Goal: Communication & Community: Answer question/provide support

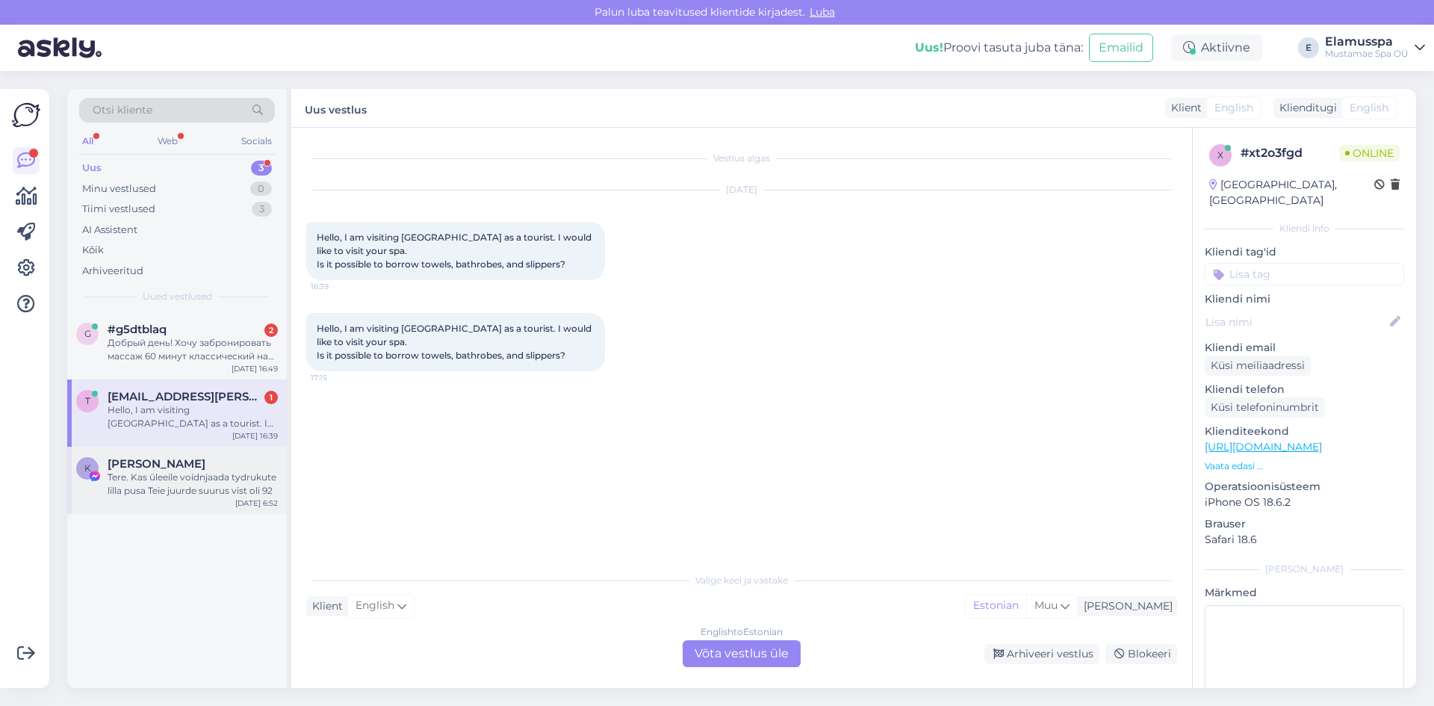
click at [167, 489] on div "Tere. Kas üleeile voidnjaada tydrukute lilla pusa Teie juurde suurus vist oli 92" at bounding box center [193, 484] width 170 height 27
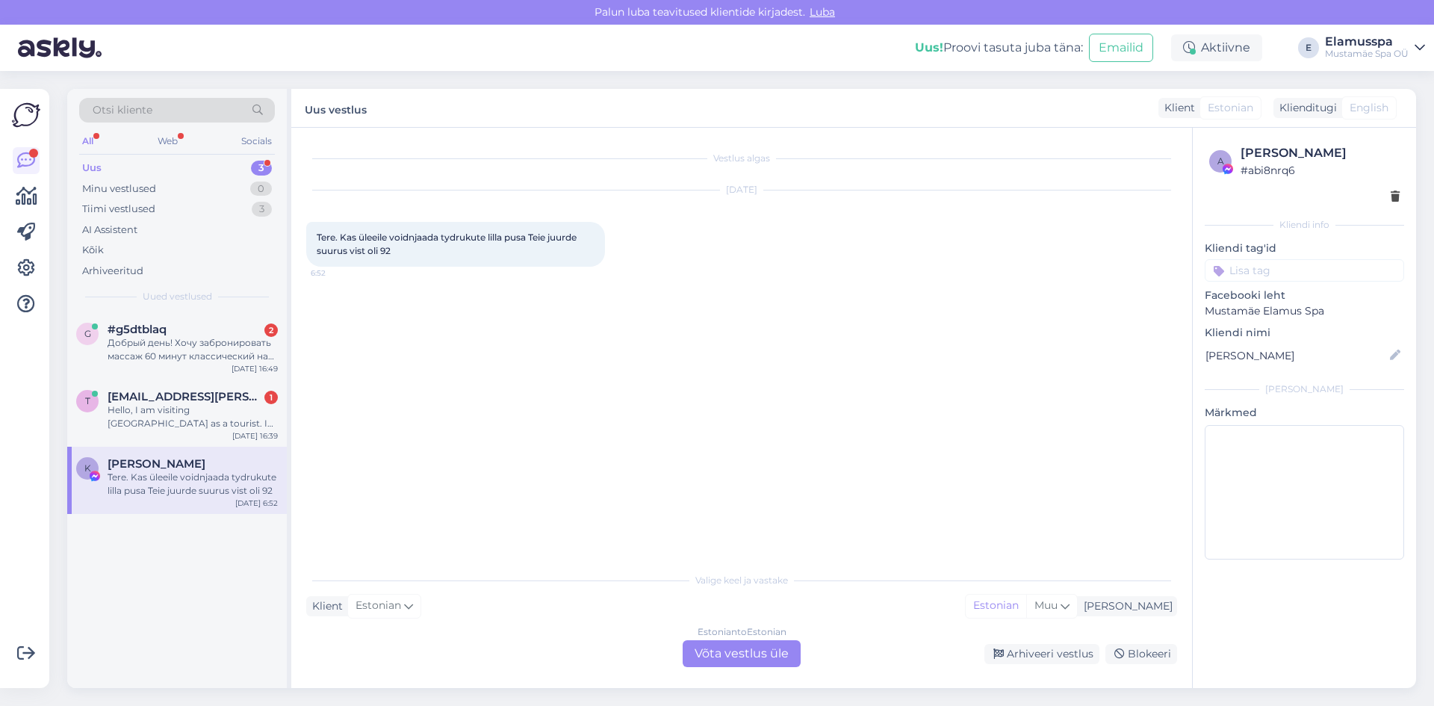
click at [761, 657] on div "Estonian to Estonian Võta vestlus üle" at bounding box center [742, 653] width 118 height 27
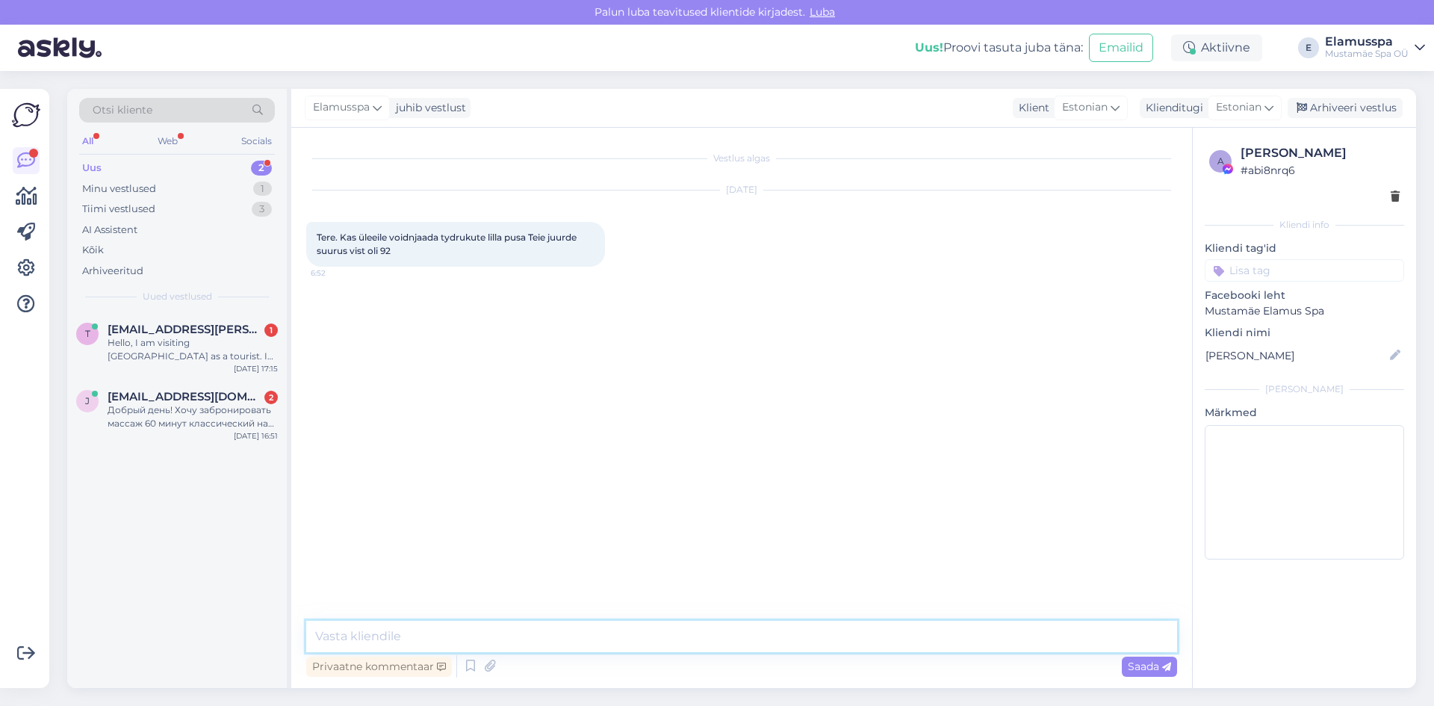
click at [640, 630] on textarea at bounding box center [741, 636] width 871 height 31
click at [540, 638] on textarea "Tere! Kas te oskate ka öelda mis firma pusa see võis olla? :)" at bounding box center [741, 636] width 871 height 31
type textarea "Tere! Kas te oskate ka öelda mis firma pusa see võis olla? :)"
click at [1171, 655] on div "Privaatne kommentaar Saada" at bounding box center [741, 666] width 871 height 28
click at [1163, 663] on icon at bounding box center [1166, 667] width 9 height 9
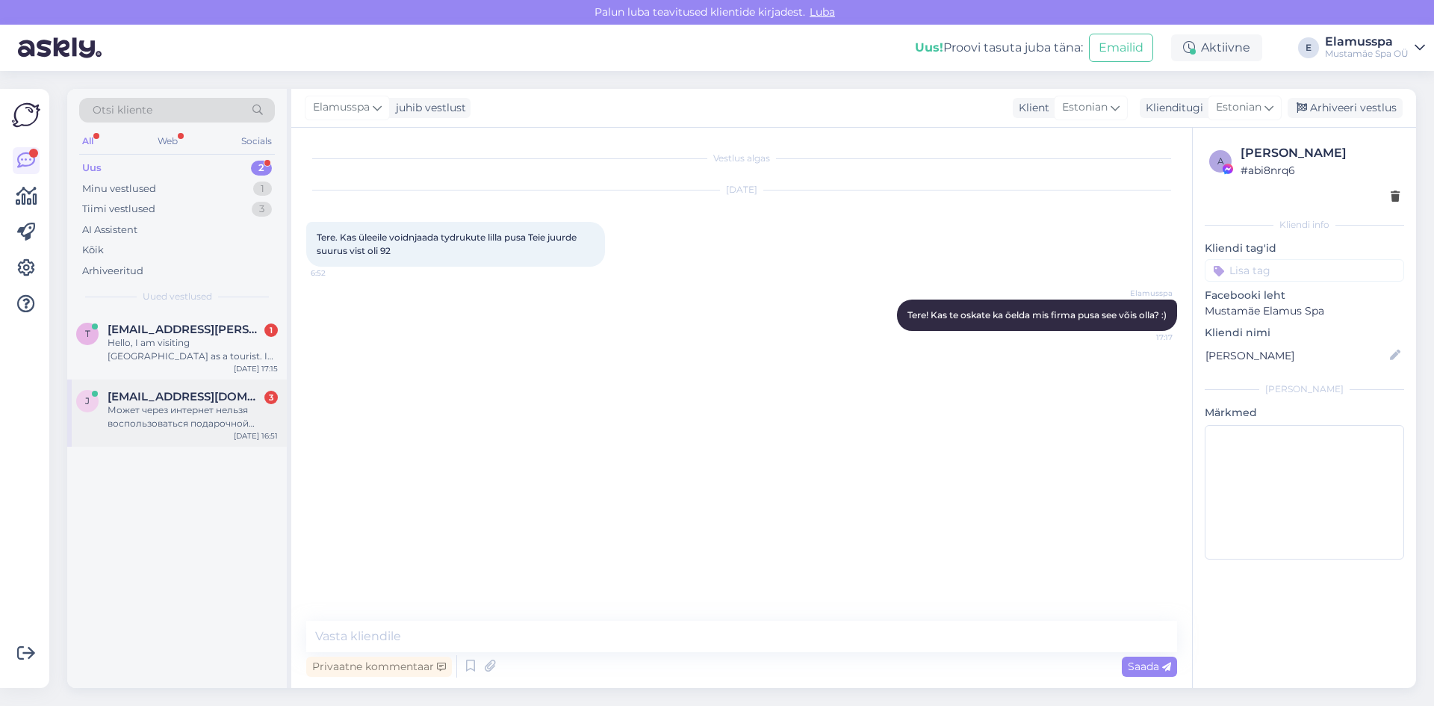
click at [270, 428] on div "Может через интернет нельзя воспользоваться подарочной картой?" at bounding box center [193, 416] width 170 height 27
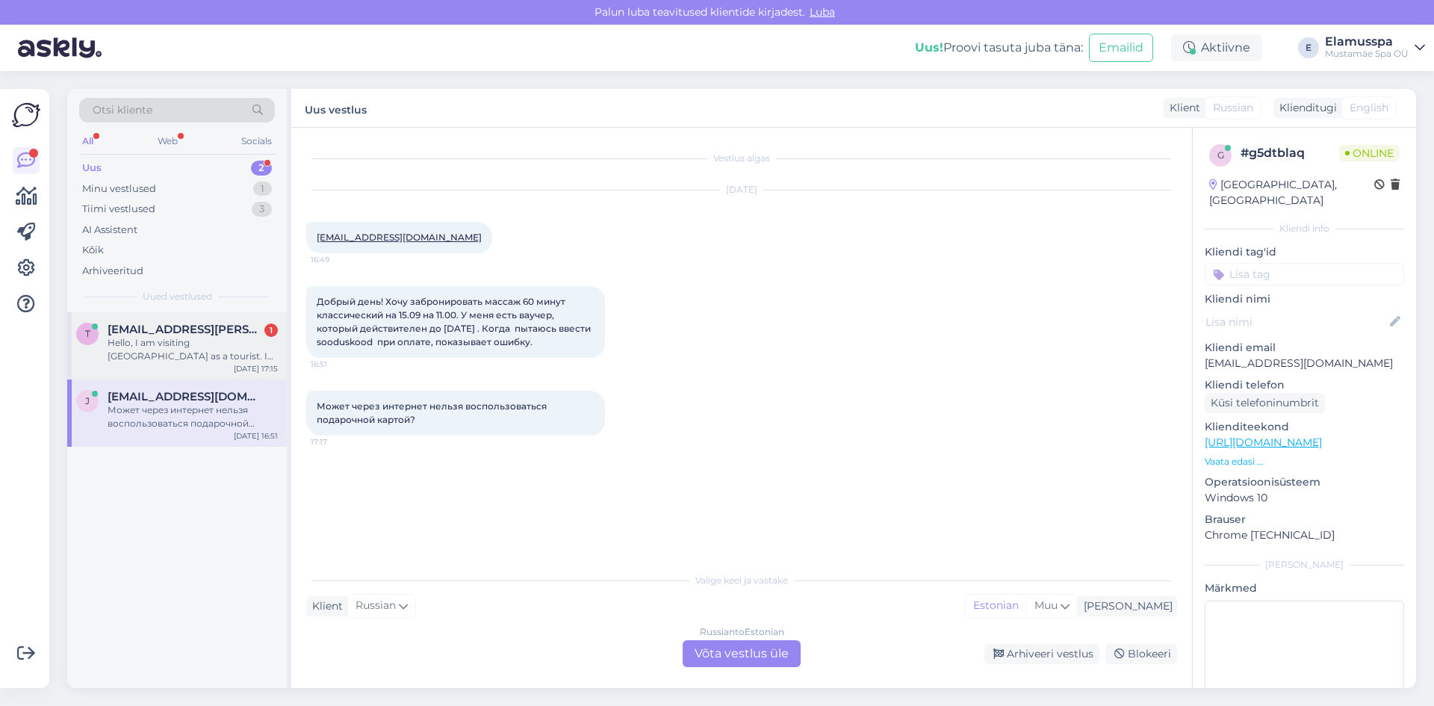
click at [242, 339] on div "Hello, I am visiting [GEOGRAPHIC_DATA] as a tourist. I would like to visit your…" at bounding box center [193, 349] width 170 height 27
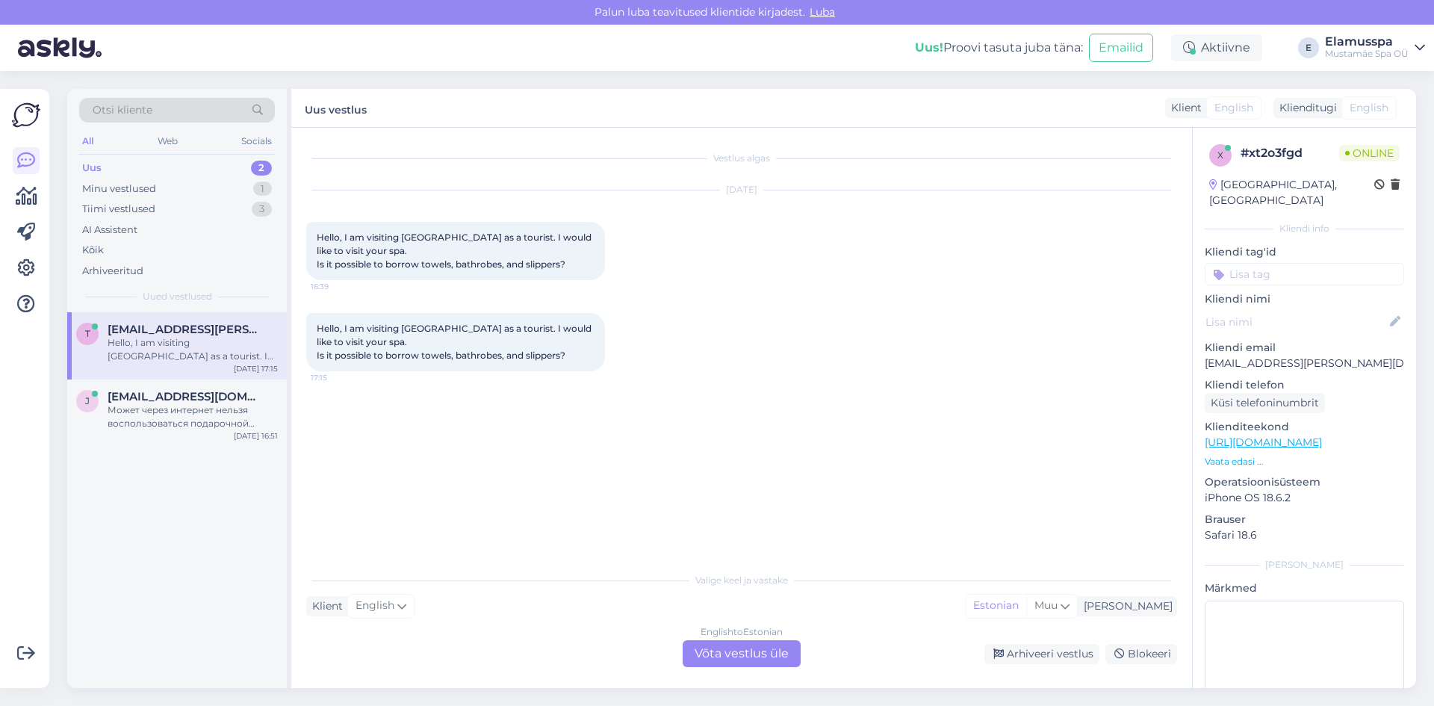
click at [731, 639] on div "Valige [PERSON_NAME] vastake Klient English Mina Estonian Muu English to Estoni…" at bounding box center [741, 616] width 871 height 102
click at [731, 655] on div "English to Estonian Võta vestlus üle" at bounding box center [742, 653] width 118 height 27
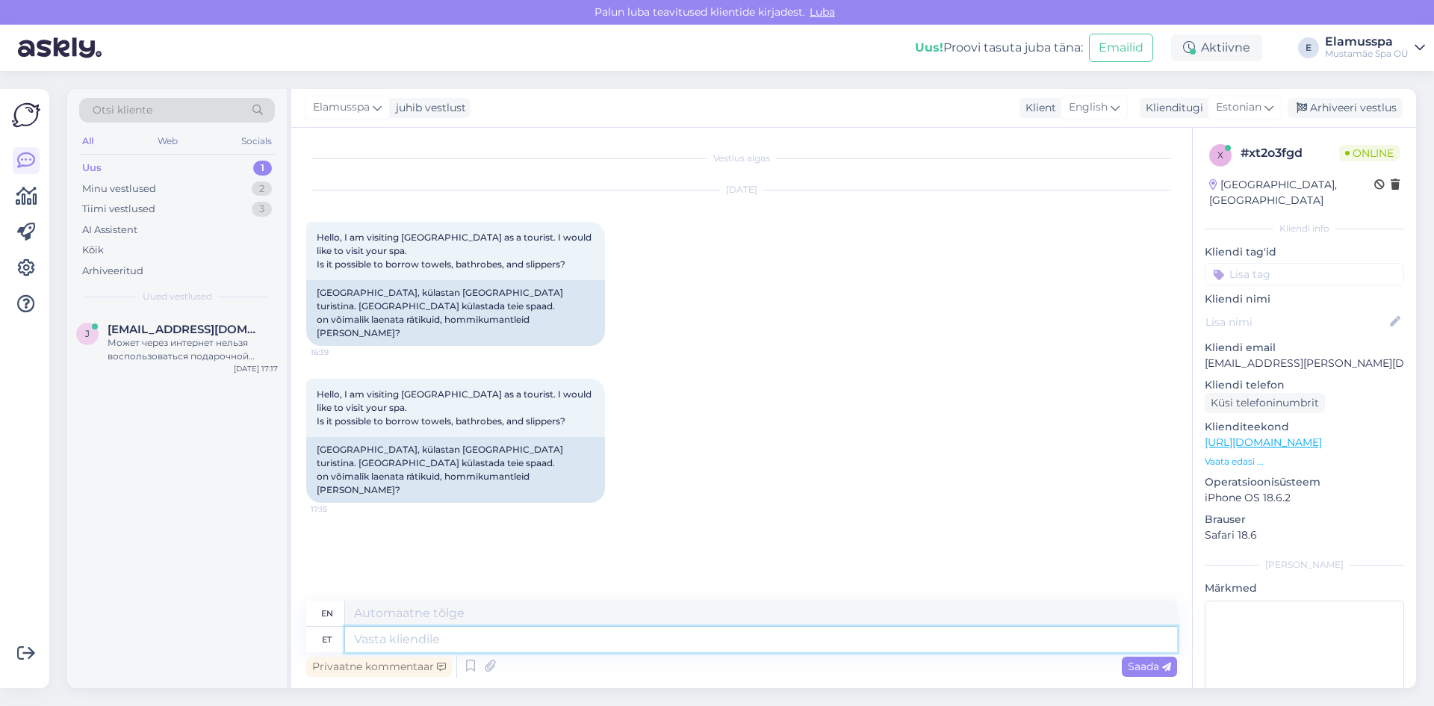
click at [611, 646] on textarea at bounding box center [761, 639] width 832 height 25
type textarea "Hello,"
type textarea "Hello, yes, t"
type textarea "Hello, yes,"
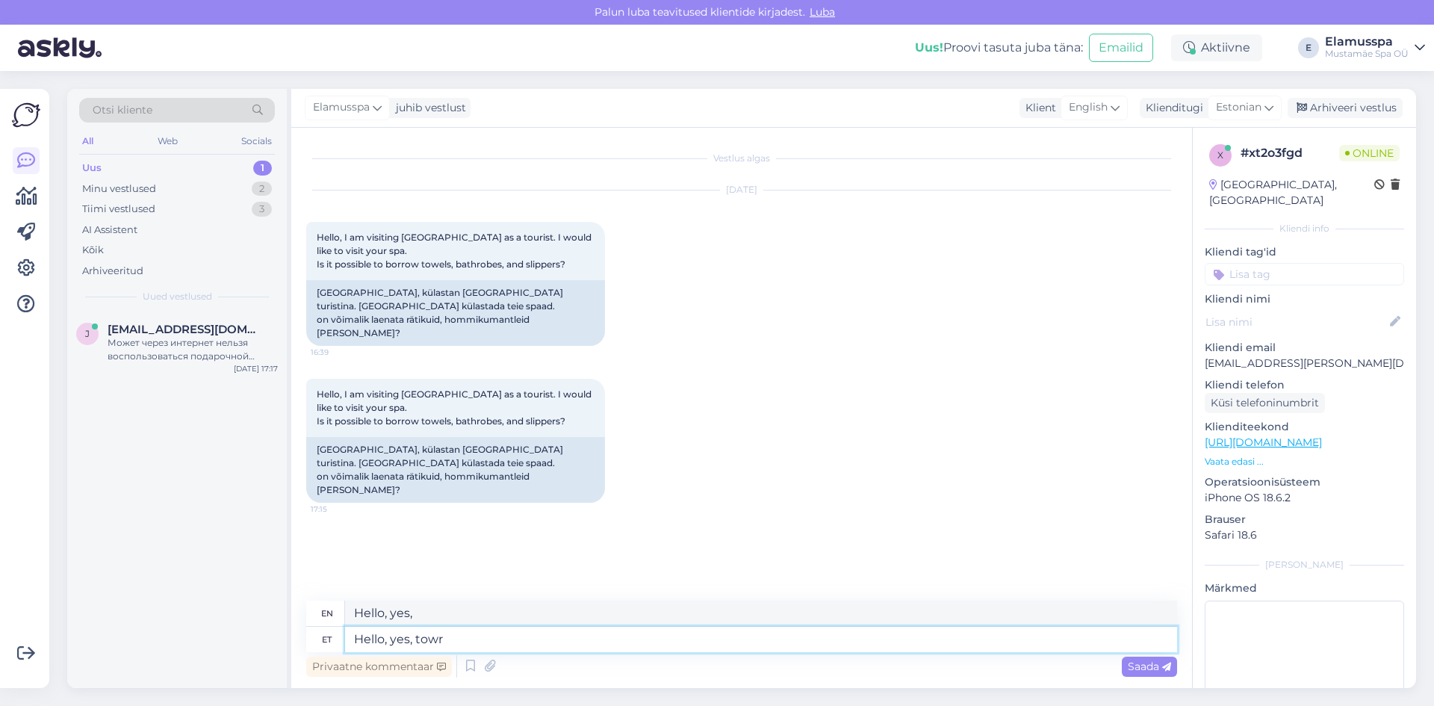
type textarea "Hello, yes, tow"
type textarea "Hello, yes, towel [PERSON_NAME]"
type textarea "Hello, yes, towel"
type textarea "Hello, yes, towel rent"
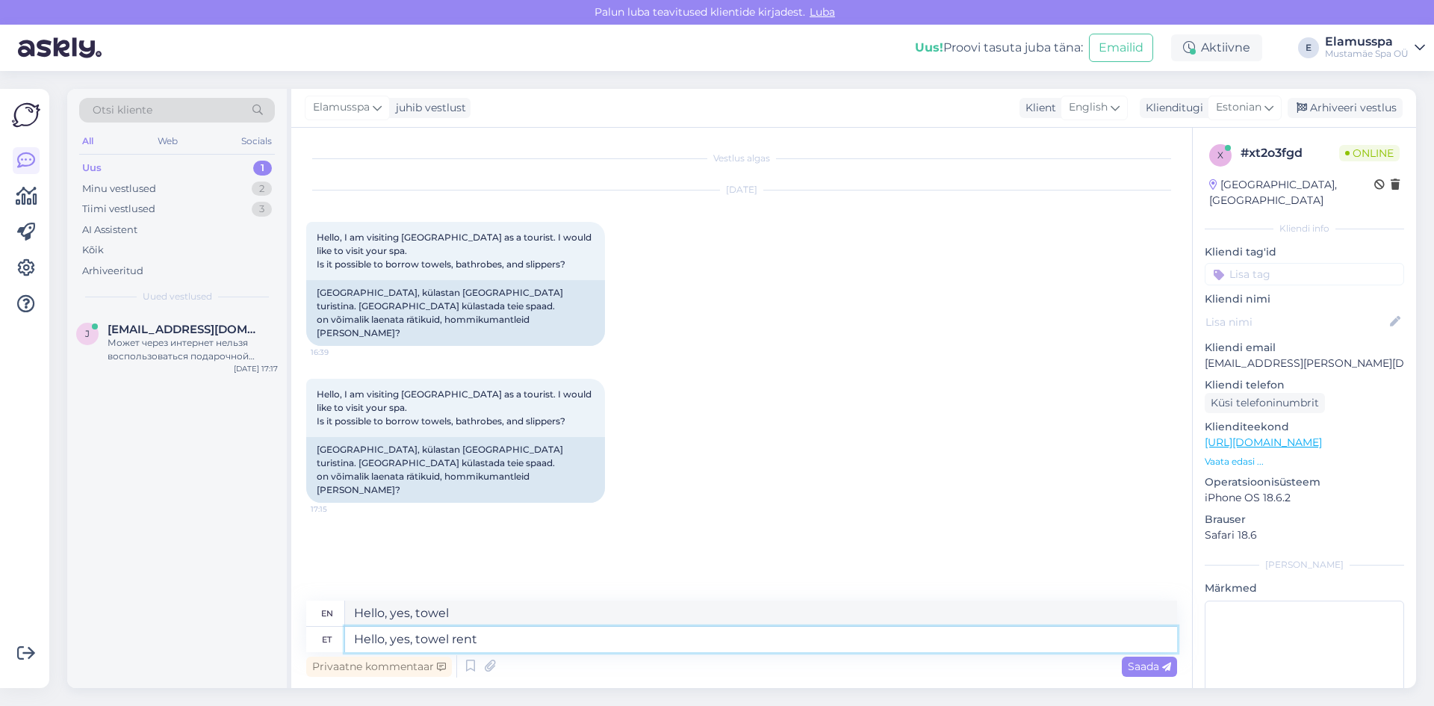
type textarea "Hello, yes, towel rental"
type textarea "Hello, yes, towel rent is 3"
type textarea "Hello, yes, towel rental is available."
type textarea "Hello, yes, towel rent is 3 eu"
type textarea "Hello, yes, towel rental is 3"
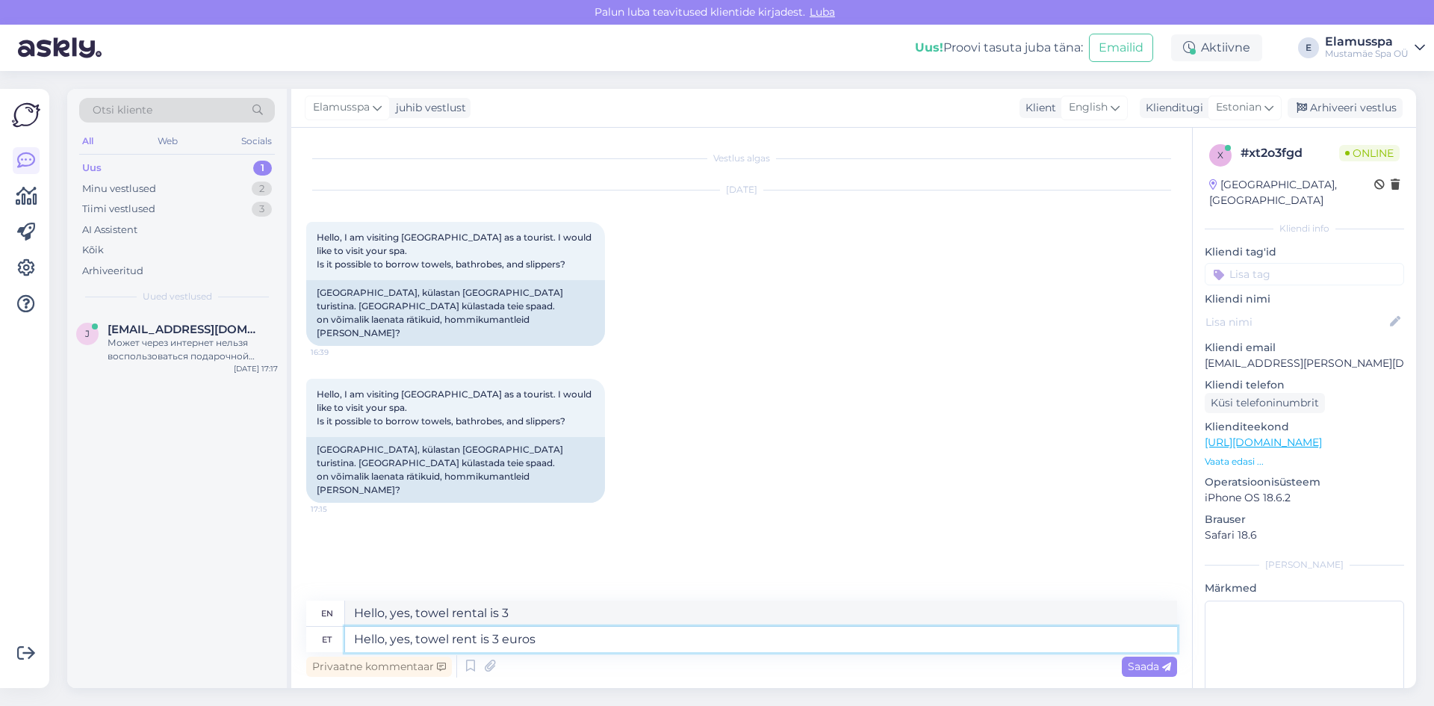
type textarea "Hello, yes, towel rent is 3 euros a"
type textarea "Hello, yes, towel rent is 3 euros"
type textarea "Hello, yes, towel rent is 3 euros and bathrobe re"
type textarea "Hello, yes, towel rent is 3 euros and bathrobe"
type textarea "Hello, yes, towel rent is 3 euros and bathrobe rent is"
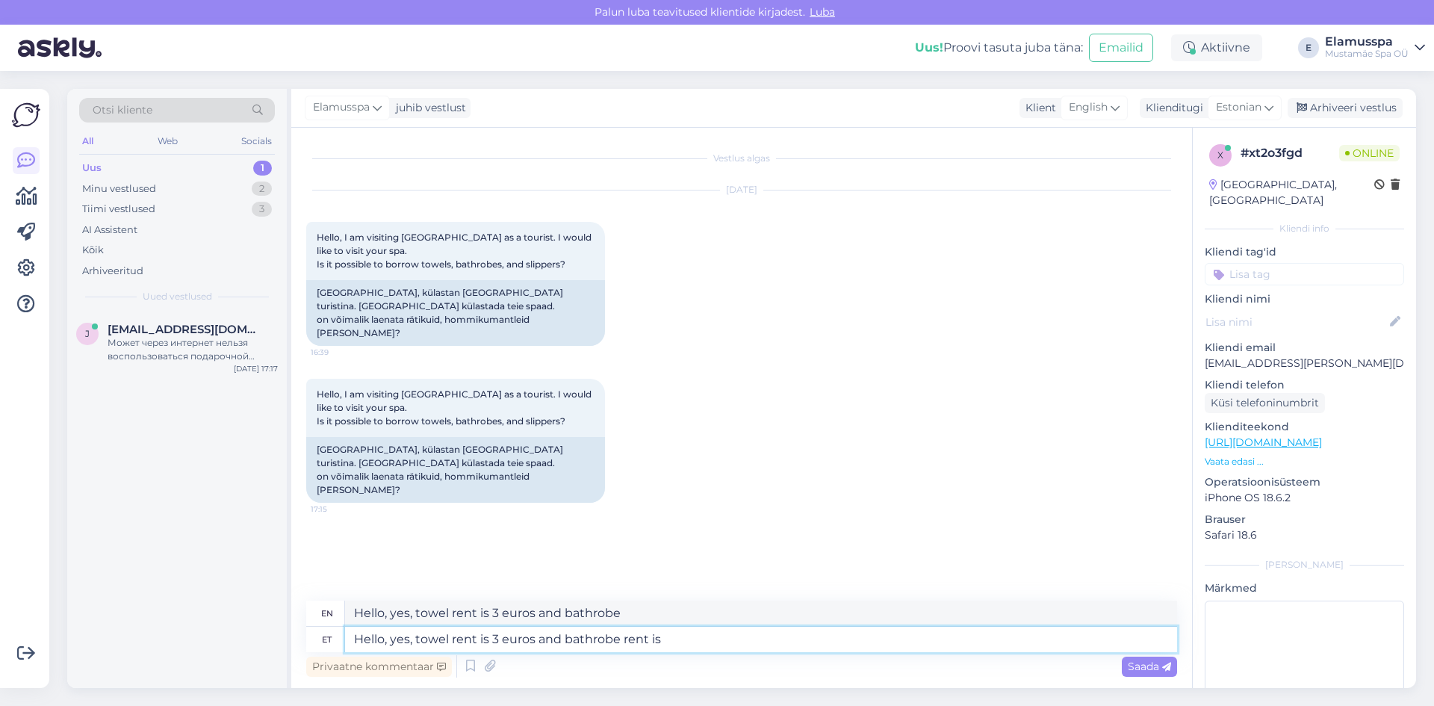
type textarea "Hello, yes, towel rent is 3 euros and bathrobe rent"
type textarea "Hello, yes, towel rent is 3 euros and bathrobe rent is"
type textarea "Hello, yes, towel rent is 3 euros and bathrobe rent is 5 eu"
type textarea "Hello, yes, towel rent is 3 euros and bathrobe rent is 5"
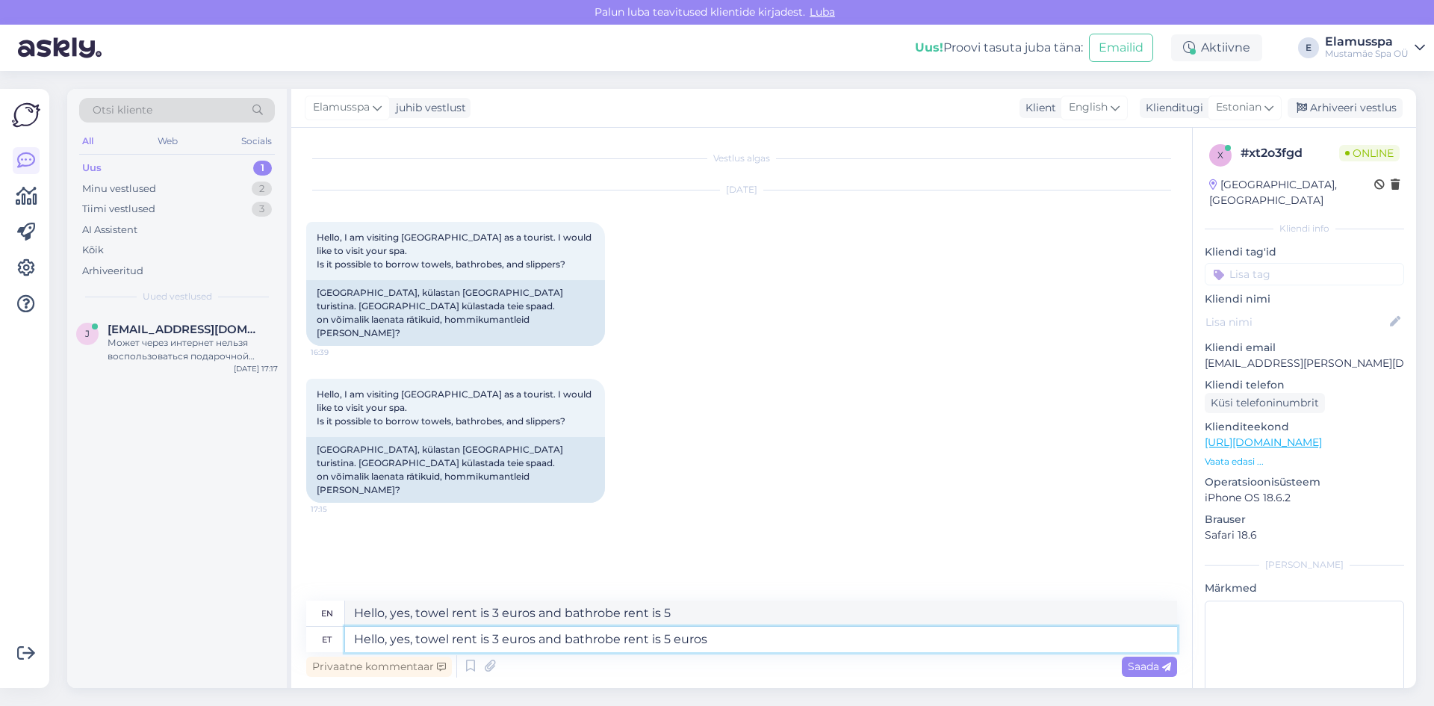
type textarea "Hello, yes, towel rent is 3 euros and bathrobe rent is 5 euros."
click at [772, 638] on textarea "Hello, yes, towel rent is 3 euros and bathrobe rent is 5 euros." at bounding box center [761, 639] width 832 height 25
type textarea "Hello, yes, towel rent is 3 euros and bathrobe rent is 5 euros. However, i"
type textarea "Hello, yes, towel rent is 3 euros and bathrobe rent is 5 euros. However,"
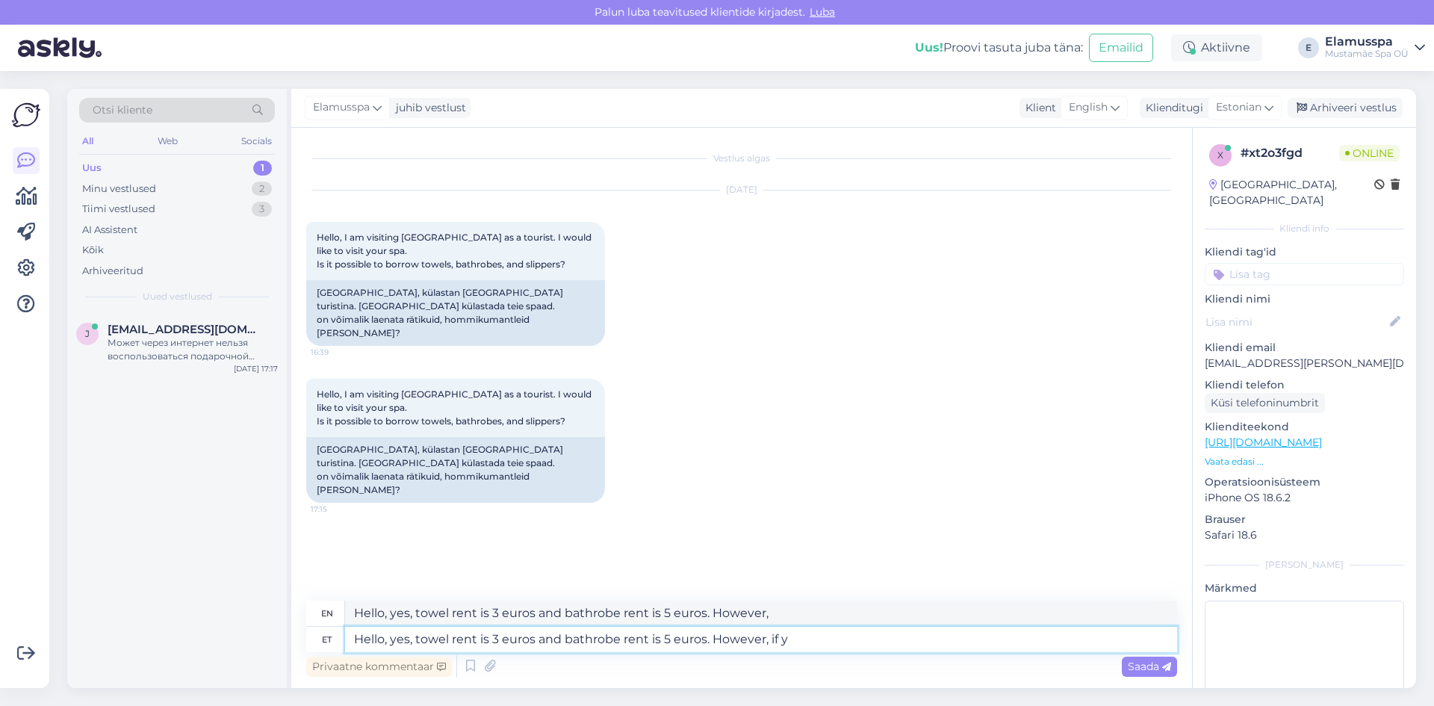
type textarea "Hello, yes, towel rent is 3 euros and bathrobe rent is 5 euros. However, if yo"
type textarea "Hello, yes, towel rent is 3 euros and bathrobe rent is 5 euros. However, if"
type textarea "Hello, yes, towel rent is 3 euros and bathrobe rent is 5 euros. However, if you…"
type textarea "Hello, yes, towel rent is 3 euros and bathrobe rent is 5 euros. However, if you"
type textarea "Hello, yes, towel rent is 3 euros and bathrobe rent is 5 euros. However, if you…"
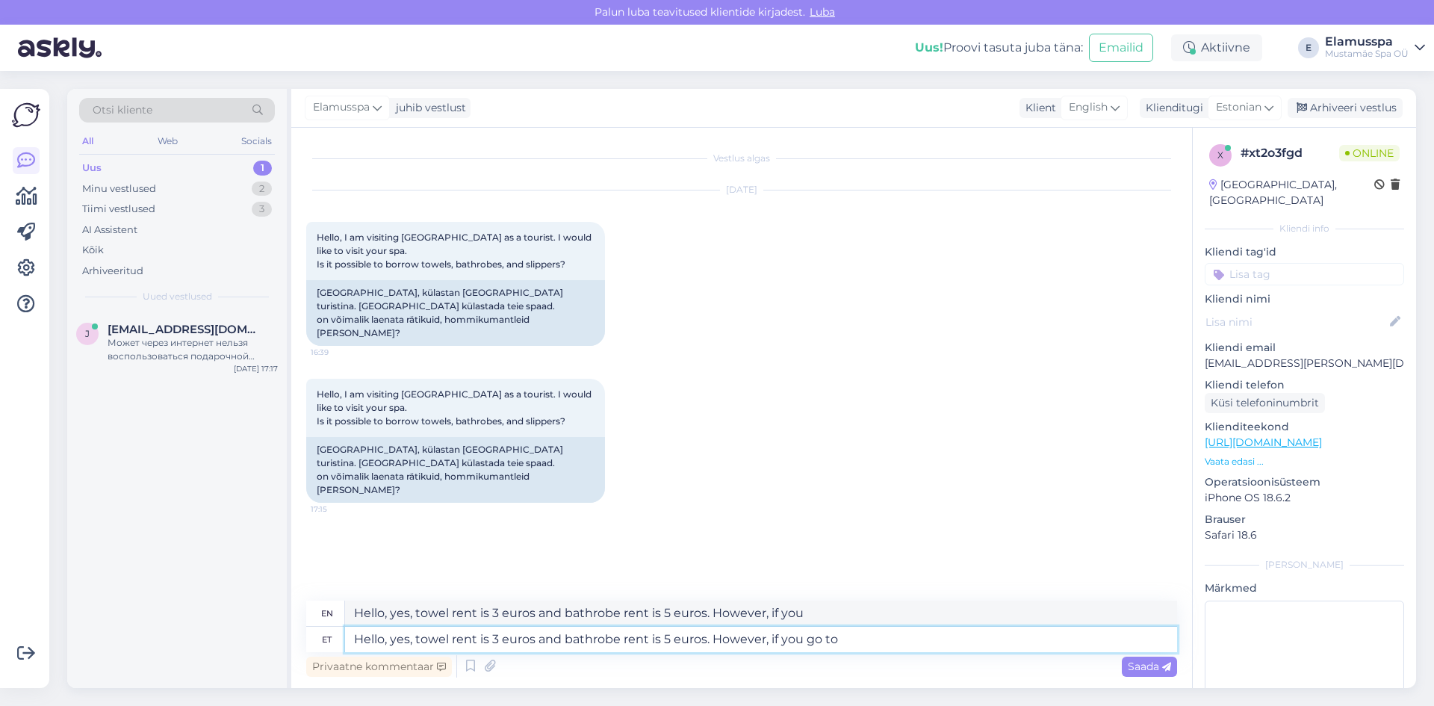
type textarea "Hello, yes, towel rent is 3 euros and bathrobe rent is 5 euros. However, if you…"
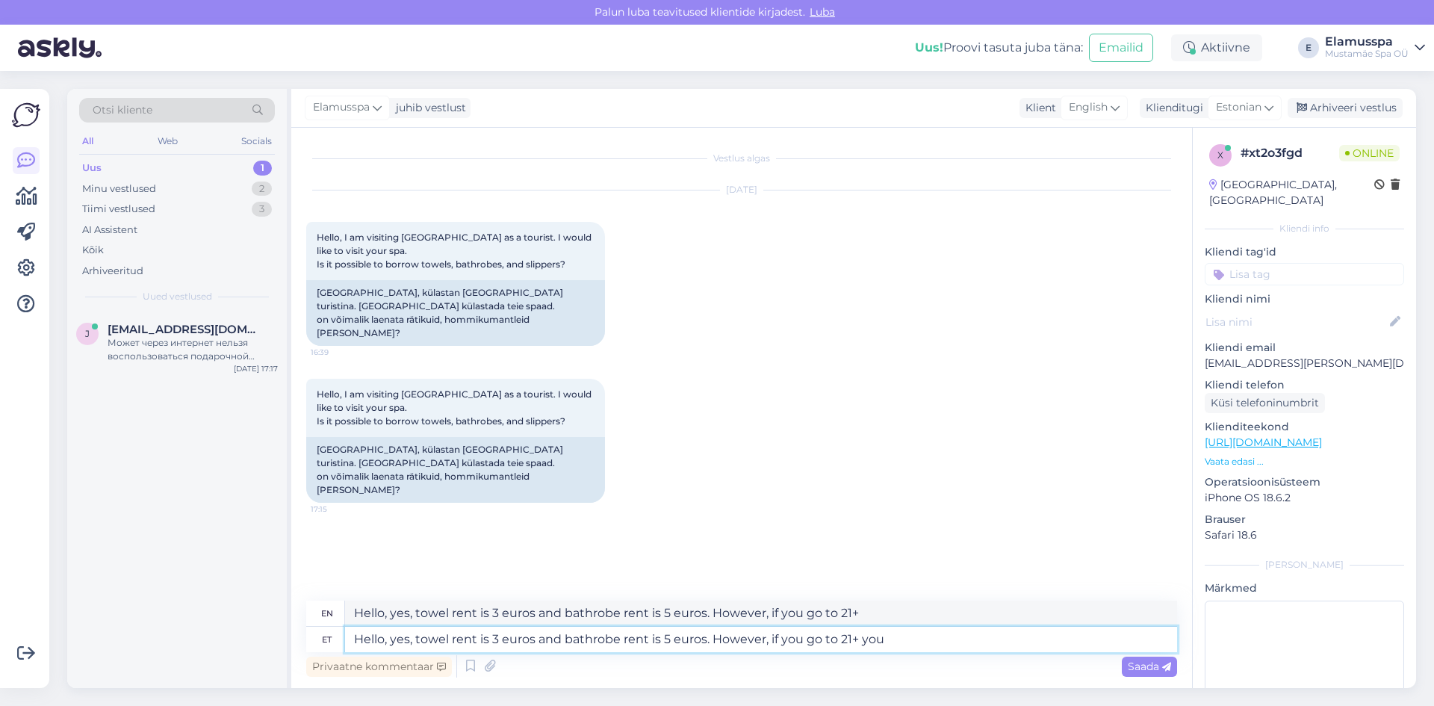
type textarea "Hello, yes, towel rent is 3 euros and bathrobe rent is 5 euros. However, if you…"
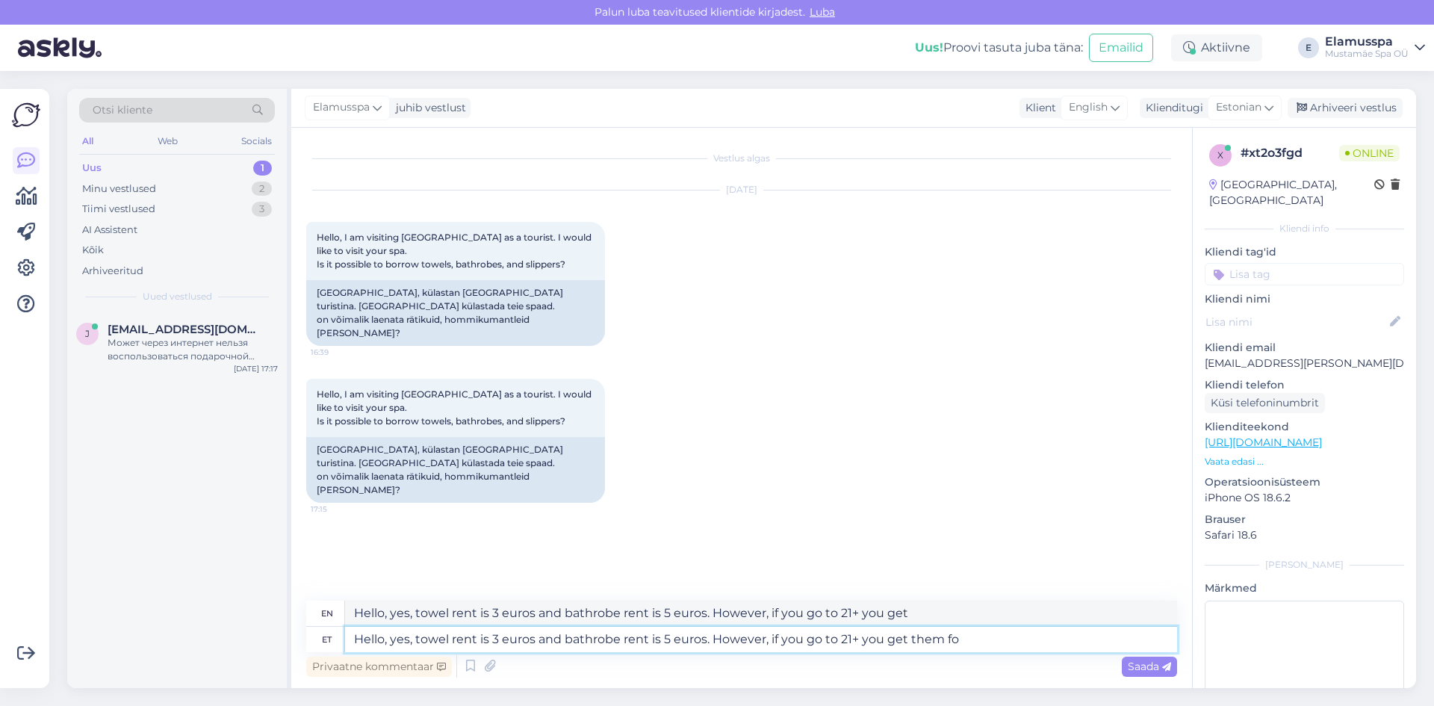
type textarea "Hello, yes, towel rent is 3 euros and bathrobe rent is 5 euros. However, if you…"
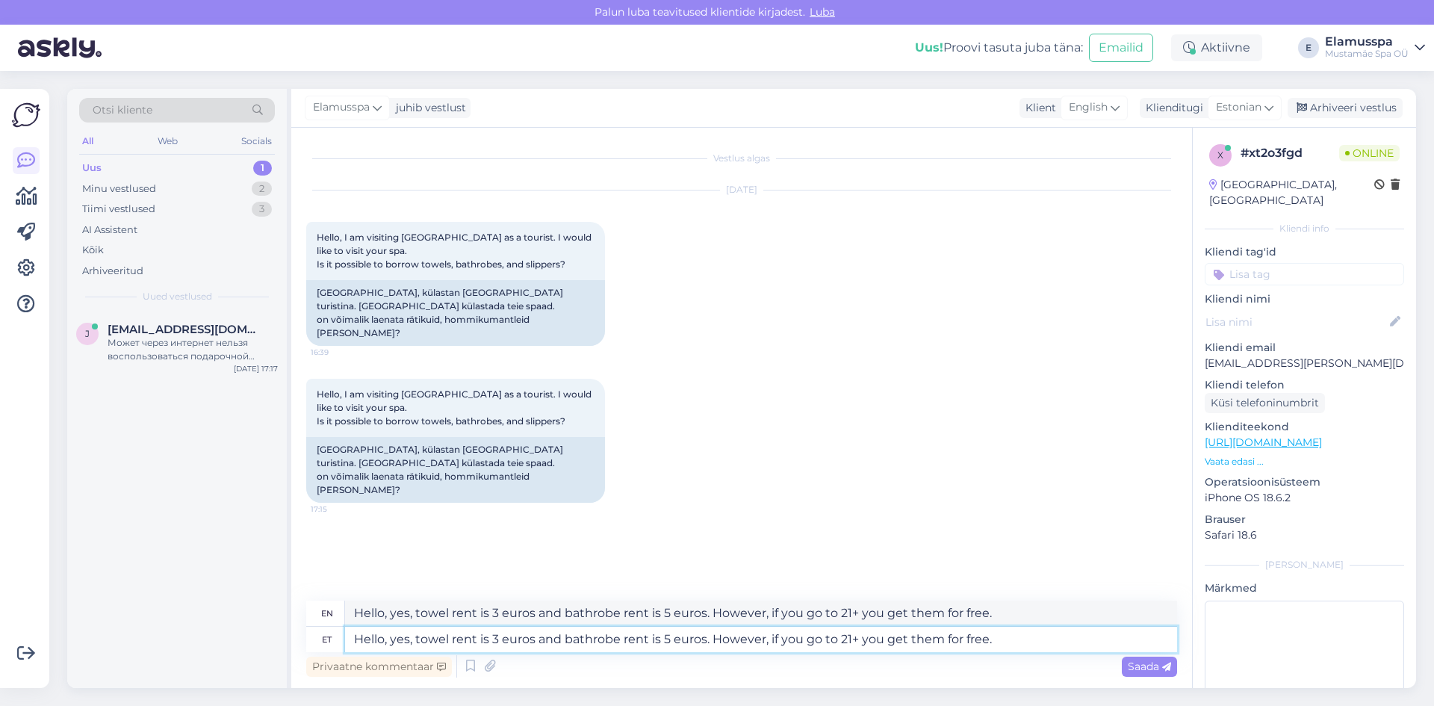
click at [1041, 642] on textarea "Hello, yes, towel rent is 3 euros and bathrobe rent is 5 euros. However, if you…" at bounding box center [761, 639] width 832 height 25
type textarea "Hello, yes, towel rent is 3 euros and bathrobe rent is 5 euros. However, if you…"
click at [1139, 670] on span "Saada" at bounding box center [1149, 666] width 43 height 13
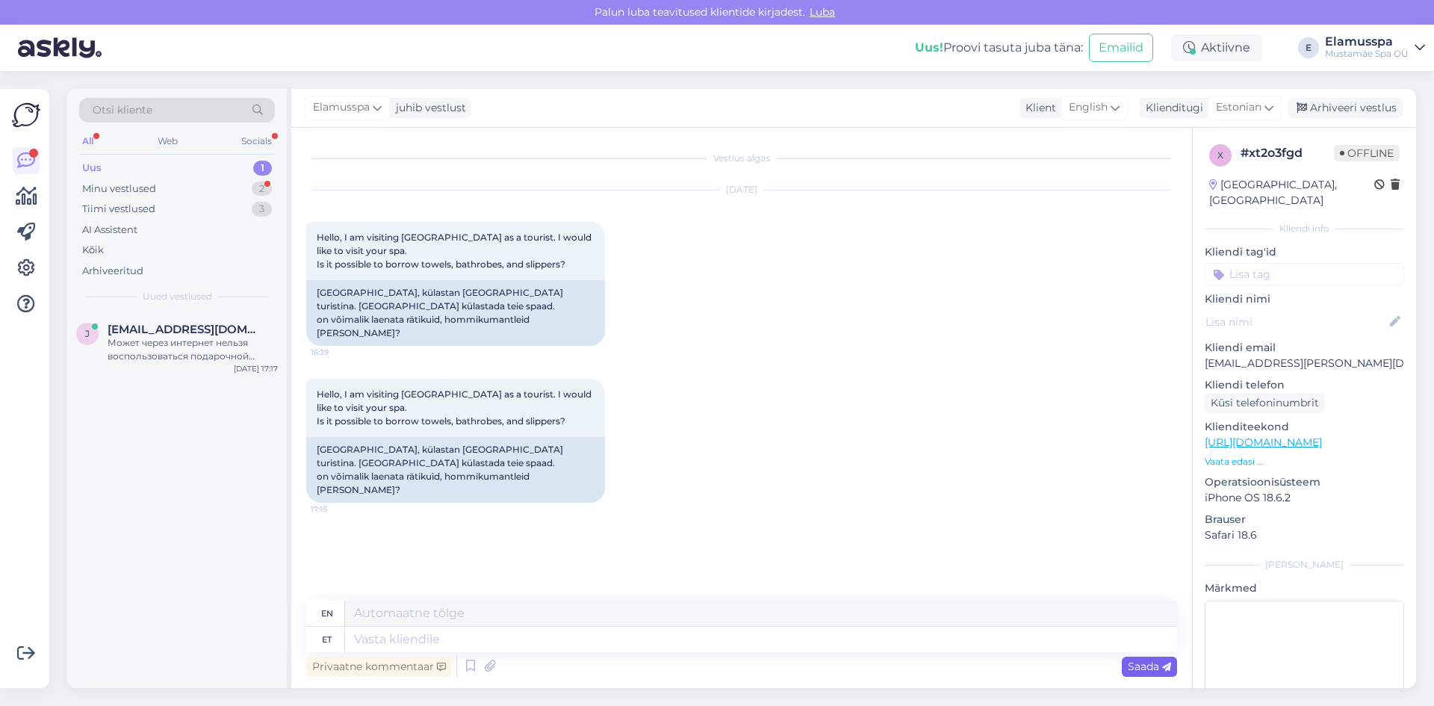
scroll to position [22, 0]
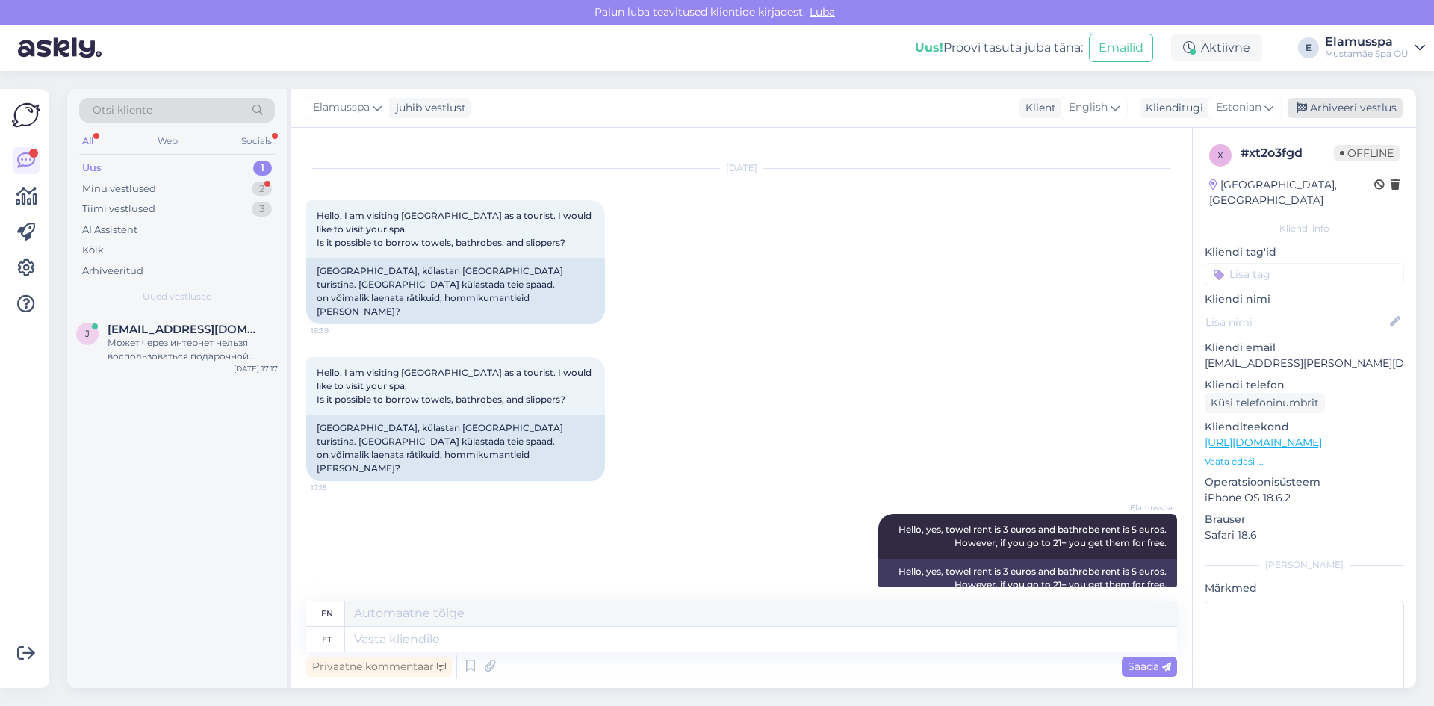
click at [1332, 117] on div "Arhiveeri vestlus" at bounding box center [1345, 108] width 115 height 20
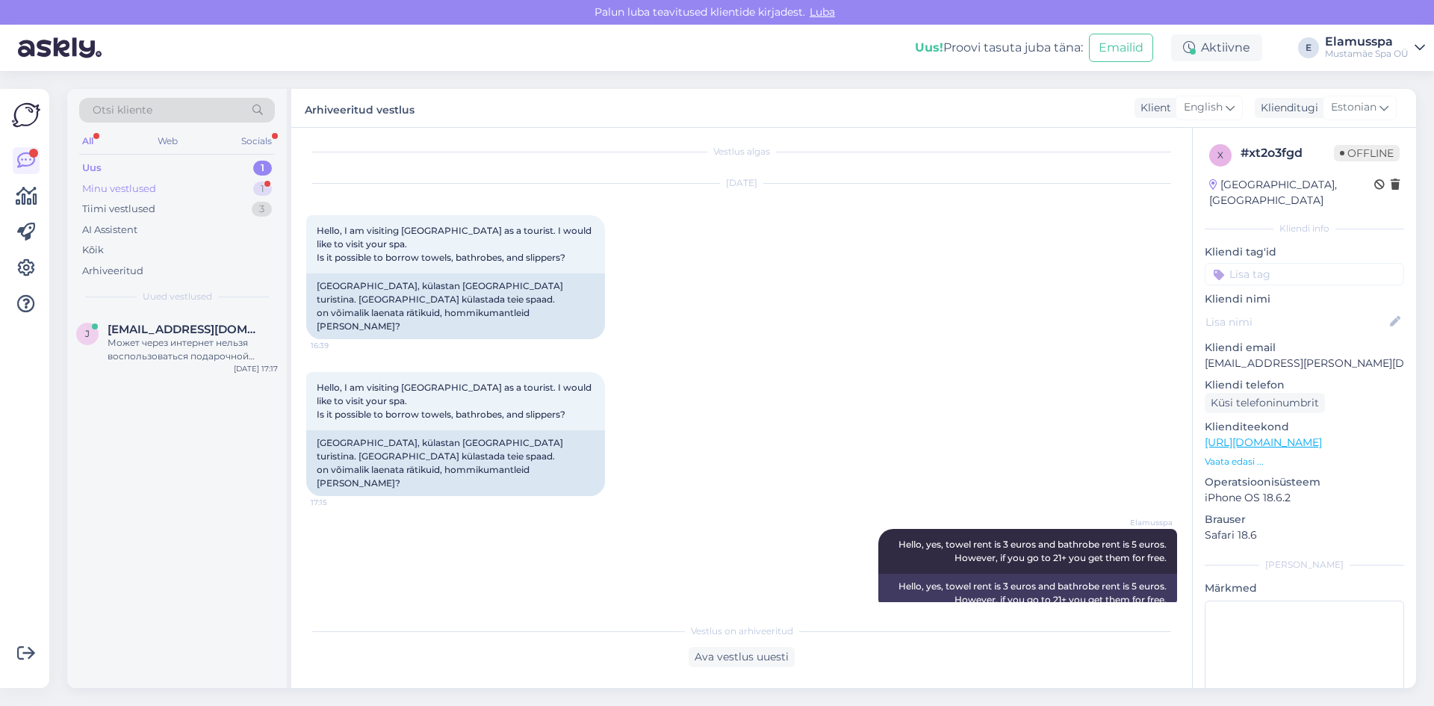
click at [240, 192] on div "Minu vestlused 1" at bounding box center [177, 189] width 196 height 21
click at [234, 352] on div "K [PERSON_NAME] 1 Craft )😂 ma ple [PERSON_NAME] [DATE] 17:18" at bounding box center [177, 339] width 220 height 54
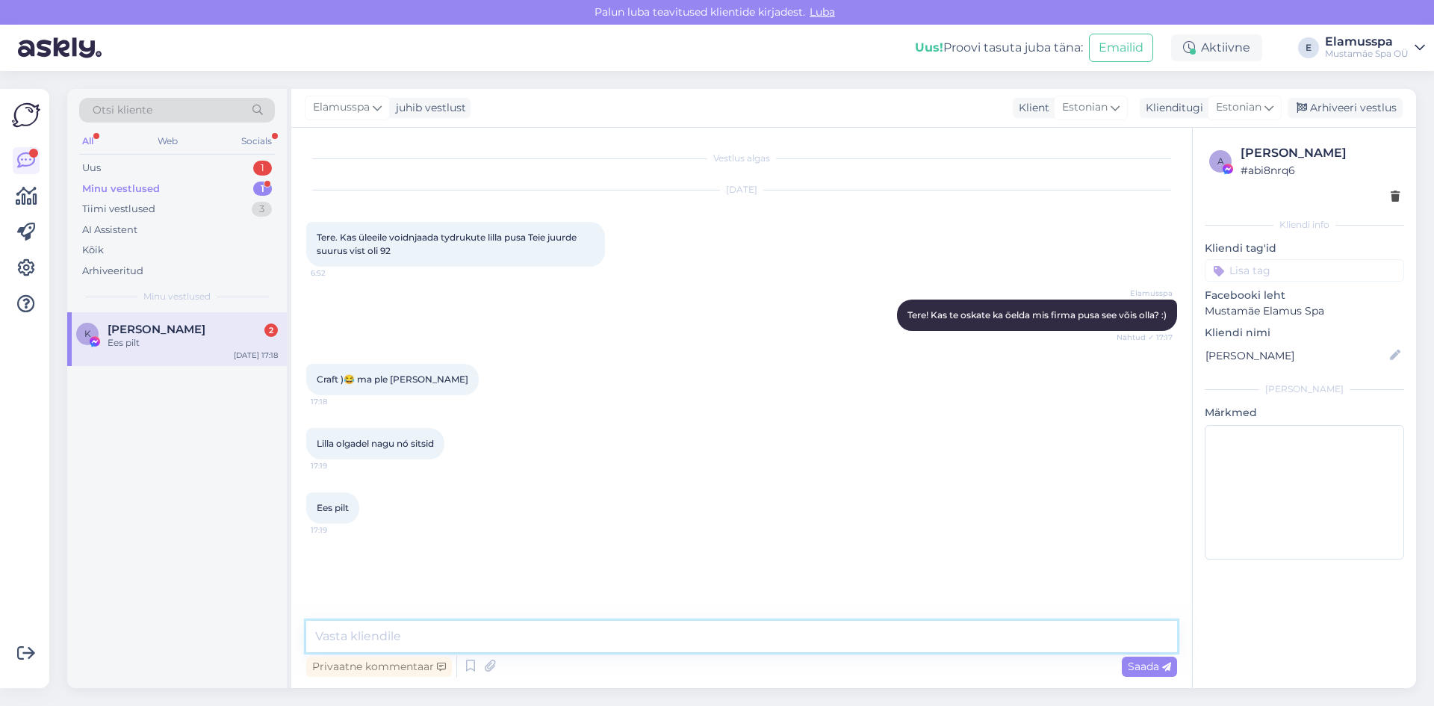
click at [515, 631] on textarea at bounding box center [741, 636] width 871 height 31
click at [751, 637] on textarea "Kahjuks meie [PERSON_NAME] [PERSON_NAME] pusa ei ole. Palume teil [PERSON_NAME]…" at bounding box center [741, 636] width 871 height 31
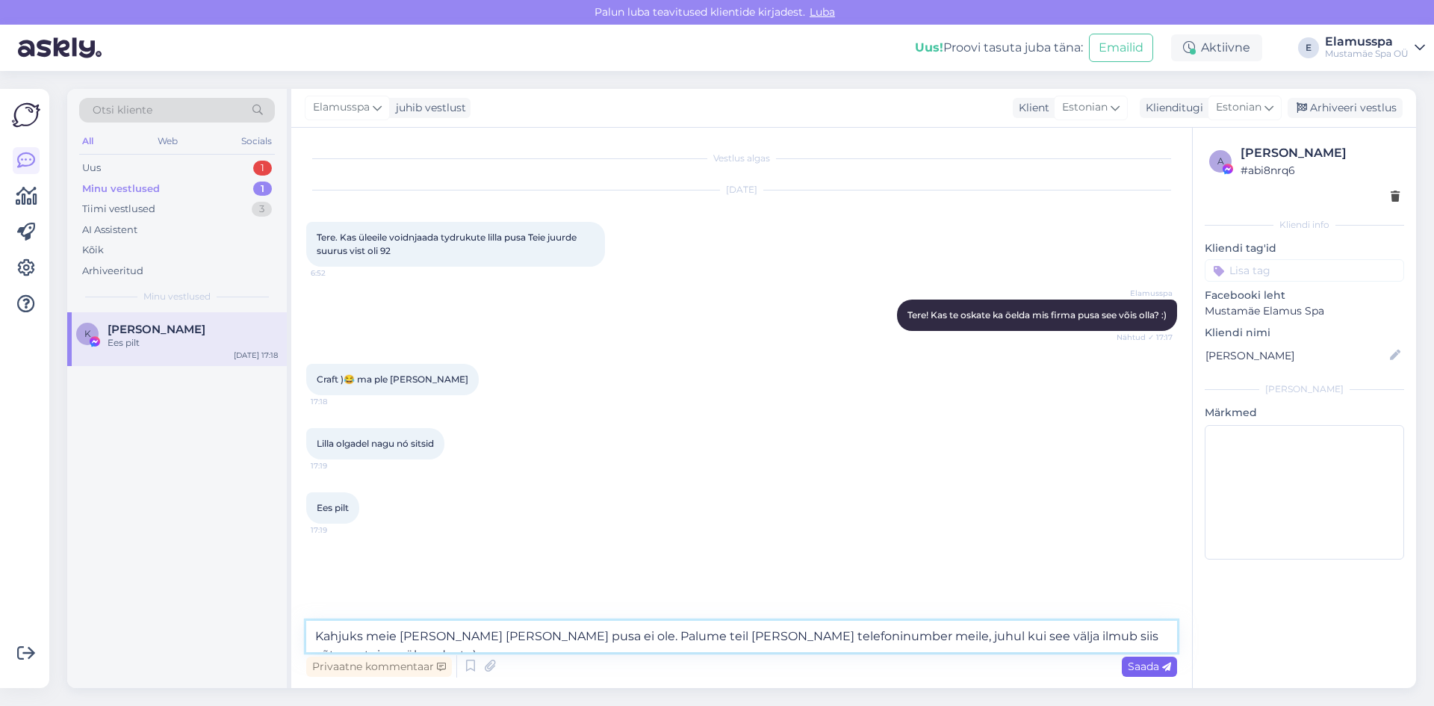
type textarea "Kahjuks meie [PERSON_NAME] [PERSON_NAME] pusa ei ole. Palume teil [PERSON_NAME]…"
click at [1171, 667] on div "Saada" at bounding box center [1149, 667] width 55 height 20
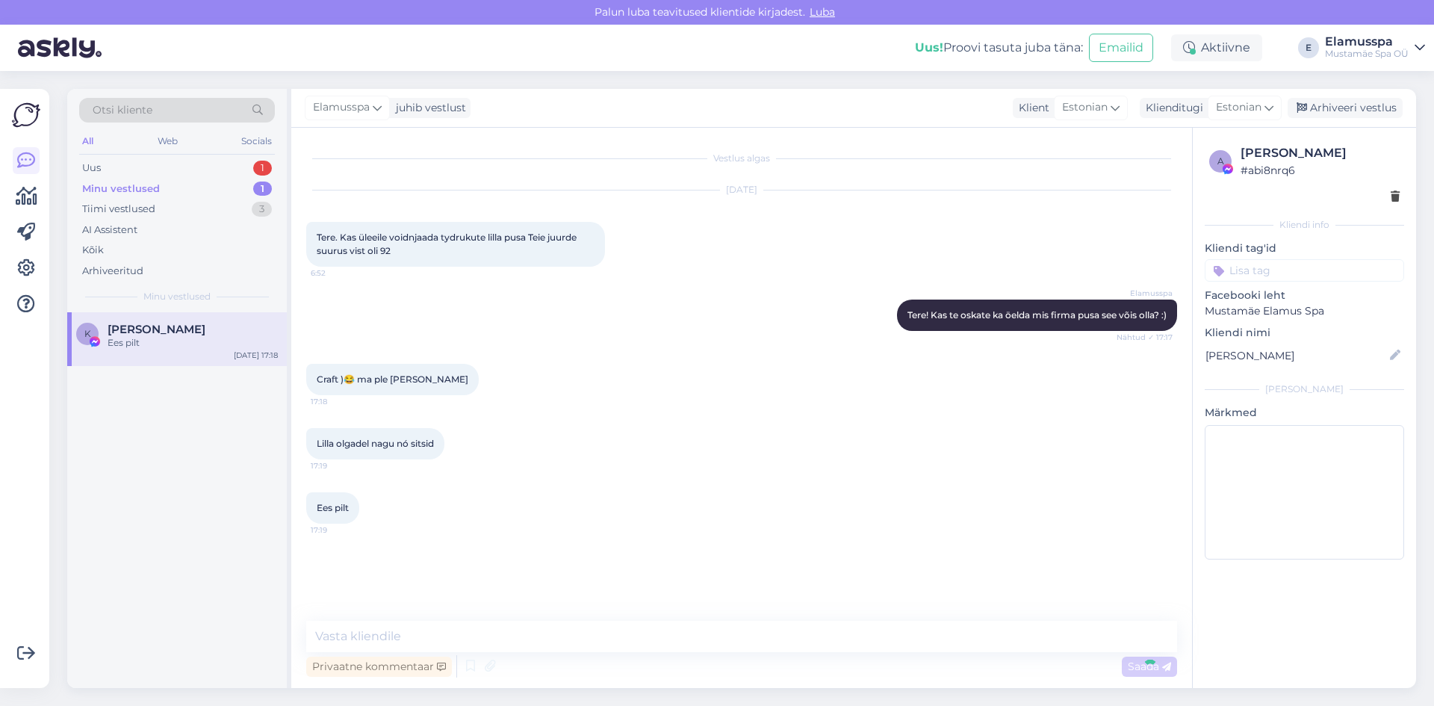
scroll to position [24, 0]
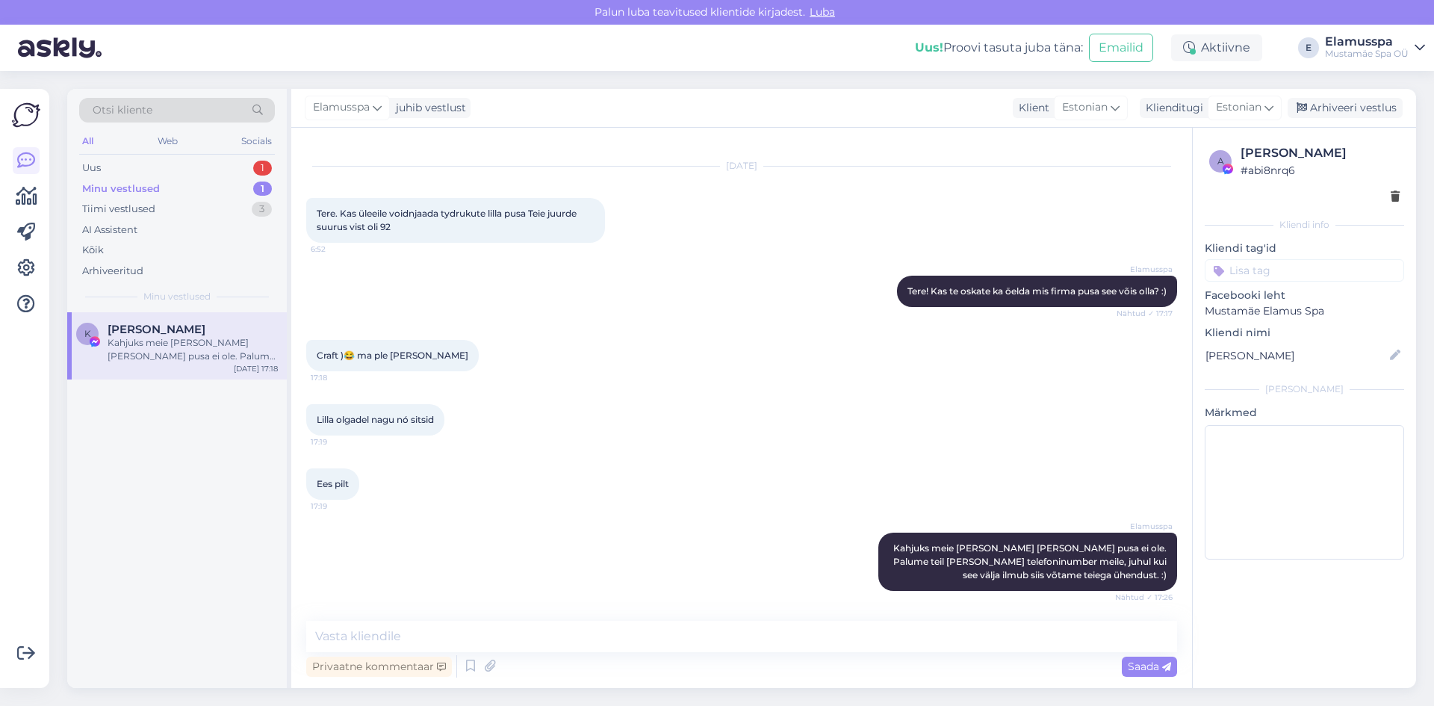
click at [228, 156] on div "Otsi kliente All Web Socials Uus 1 Minu vestlused 1 Tiimi vestlused 3 AI Assist…" at bounding box center [177, 200] width 220 height 223
click at [207, 164] on div "Uus 1" at bounding box center [177, 168] width 196 height 21
click at [205, 349] on div "Может через интернет нельзя воспользоваться подарочной картой?" at bounding box center [193, 349] width 170 height 27
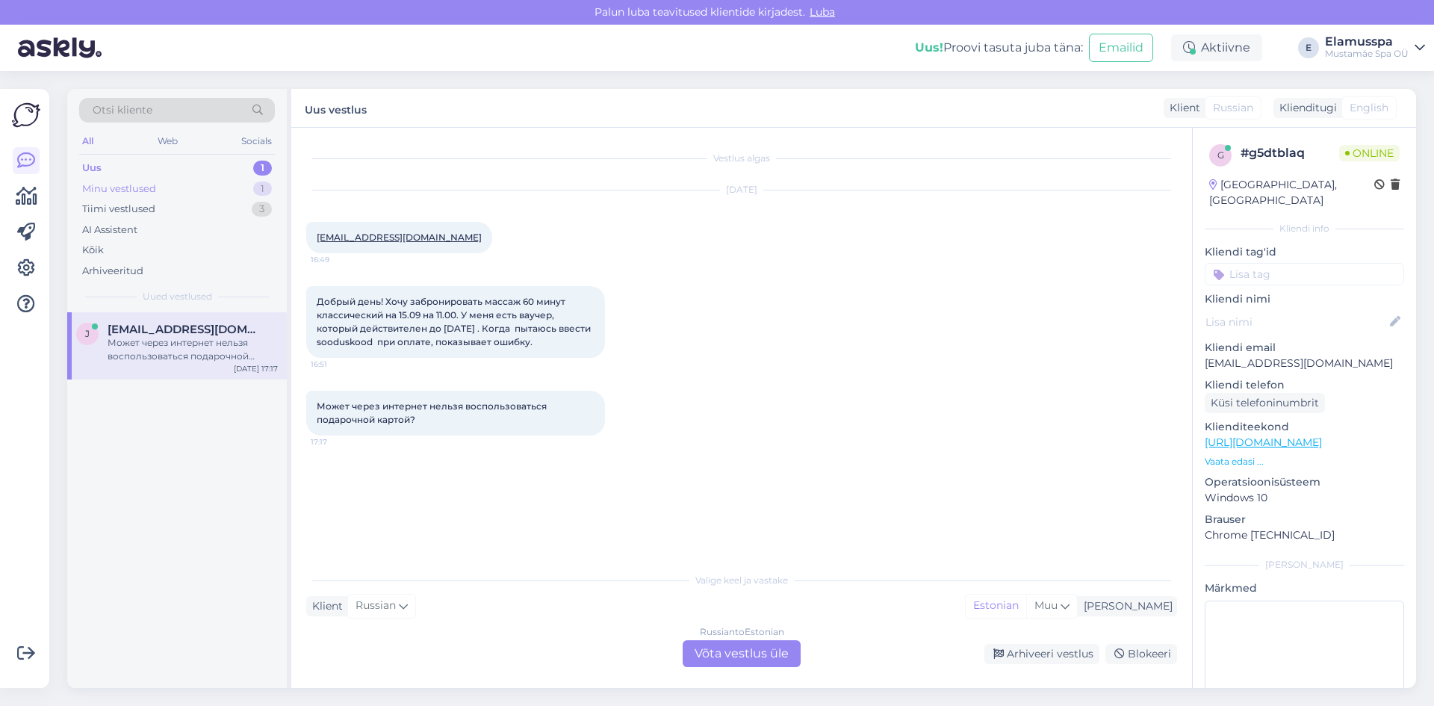
click at [213, 185] on div "Minu vestlused 1" at bounding box center [177, 189] width 196 height 21
click at [256, 174] on div "1" at bounding box center [262, 168] width 19 height 15
click at [755, 663] on div "Russian to Estonian Võta vestlus üle" at bounding box center [742, 653] width 118 height 27
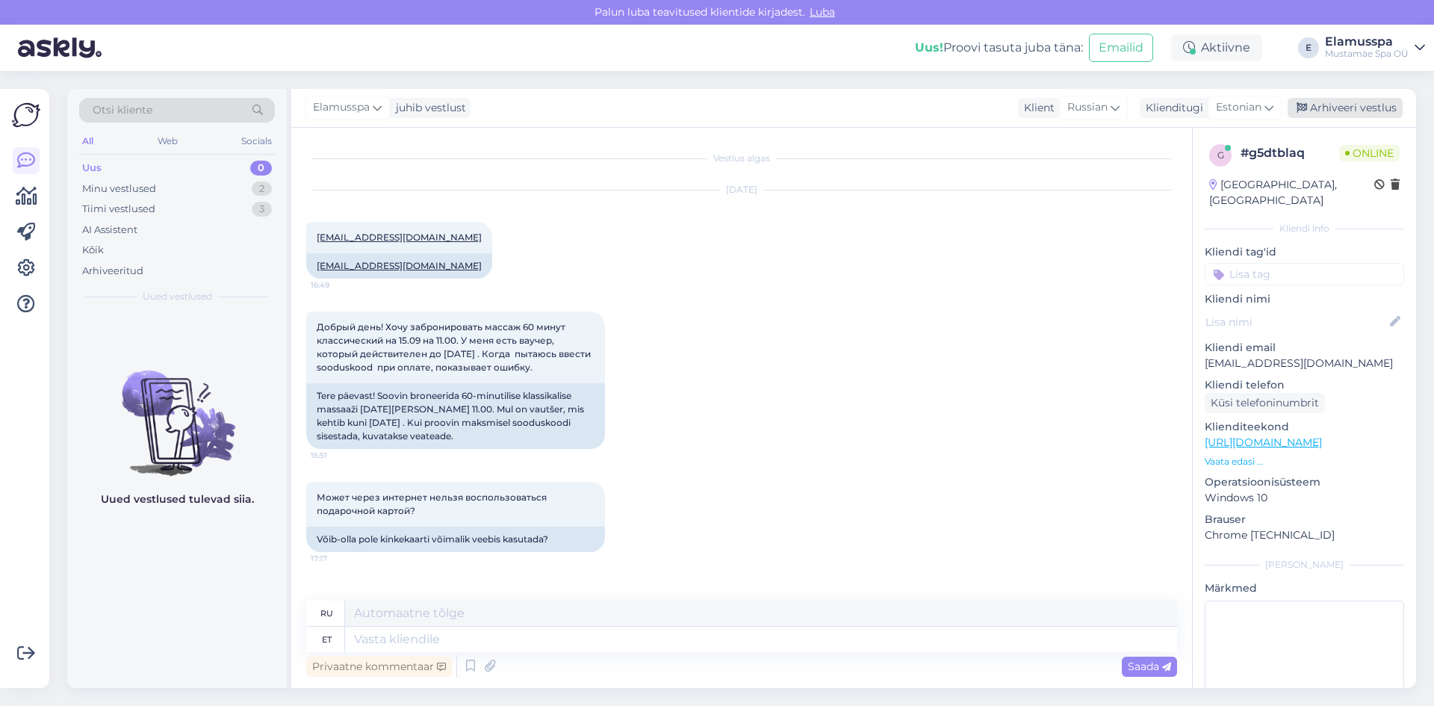
click at [1313, 105] on div "Arhiveeri vestlus" at bounding box center [1345, 108] width 115 height 20
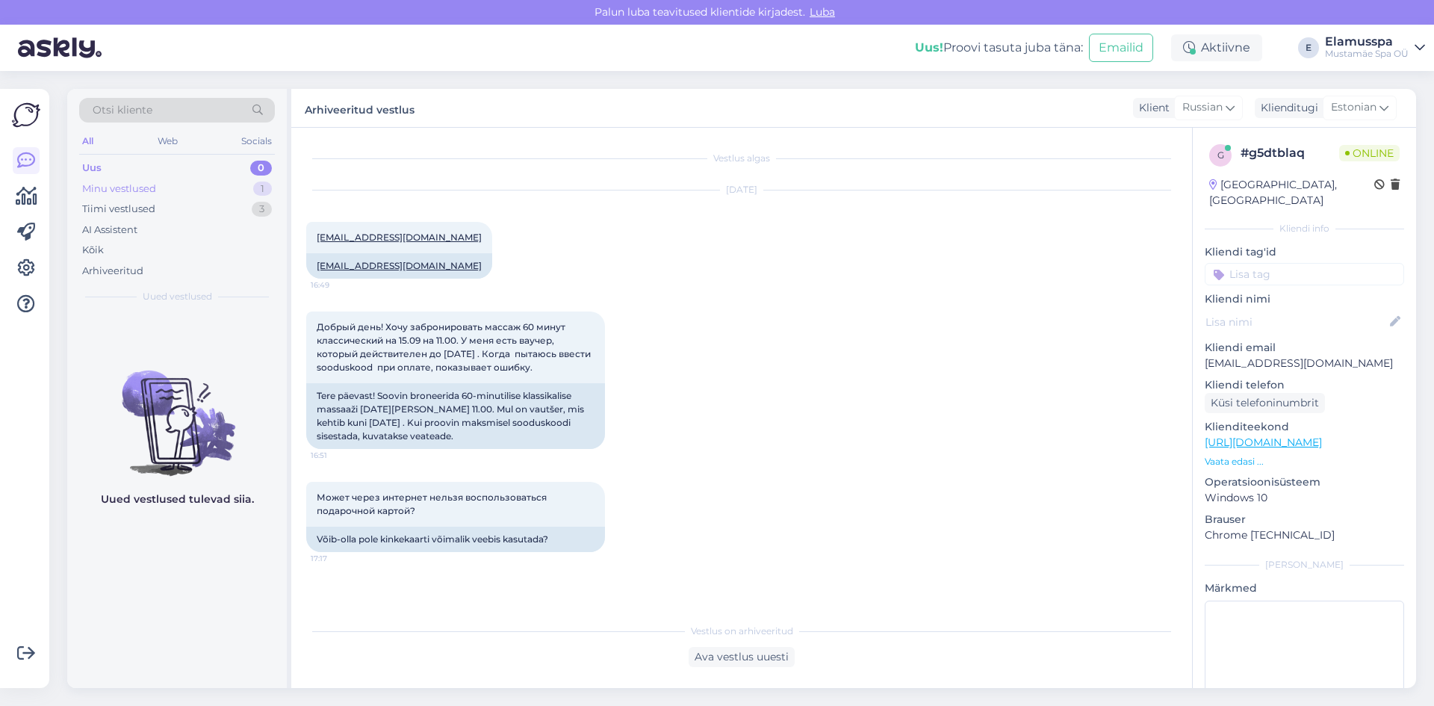
click at [238, 182] on div "Minu vestlused 1" at bounding box center [177, 189] width 196 height 21
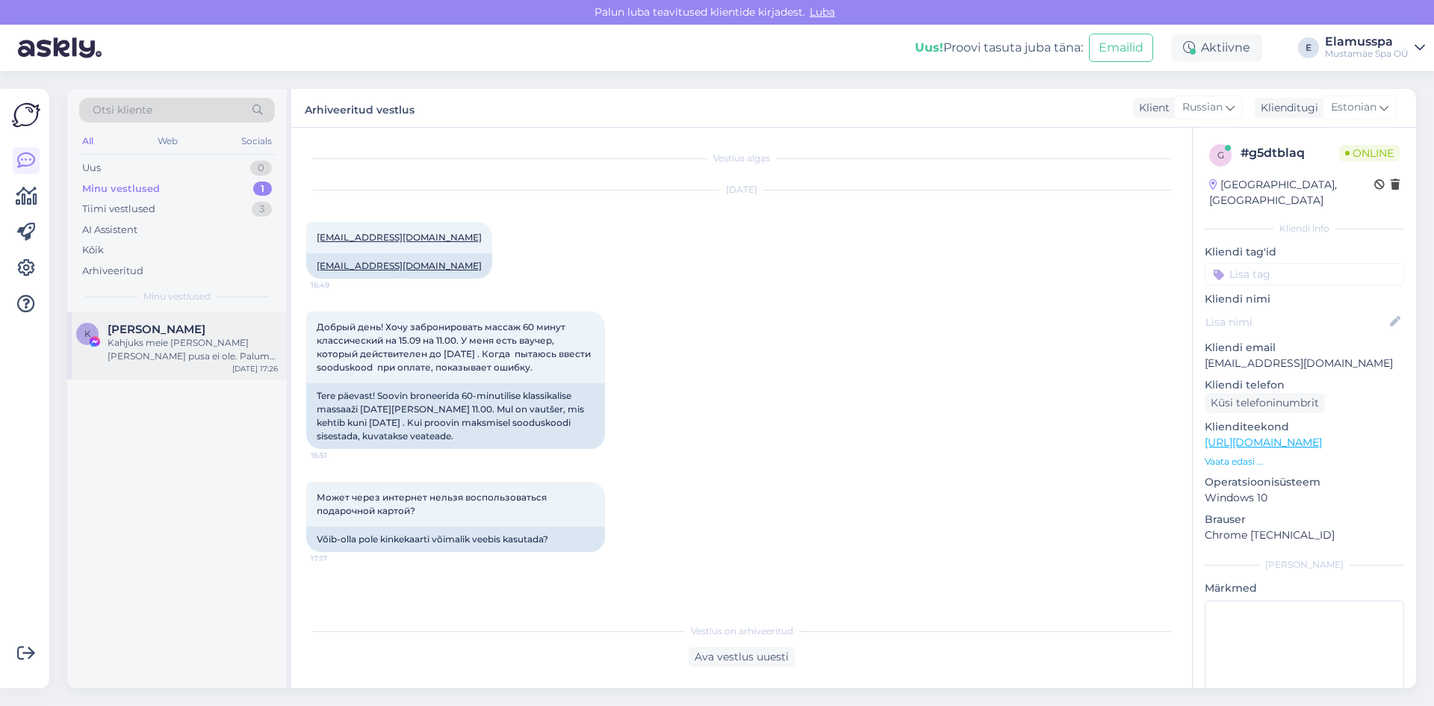
click at [235, 346] on div "Kahjuks meie [PERSON_NAME] [PERSON_NAME] pusa ei ole. Palume teil [PERSON_NAME]…" at bounding box center [193, 349] width 170 height 27
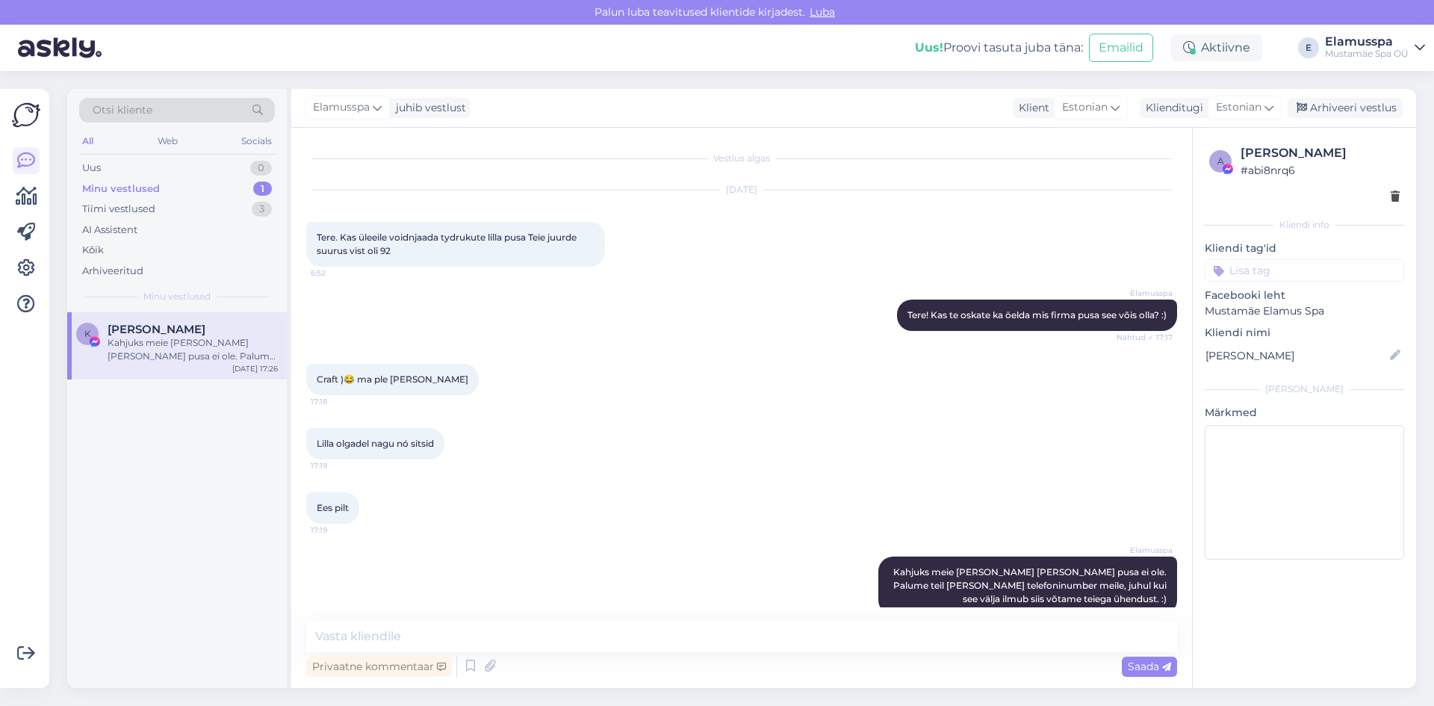
scroll to position [24, 0]
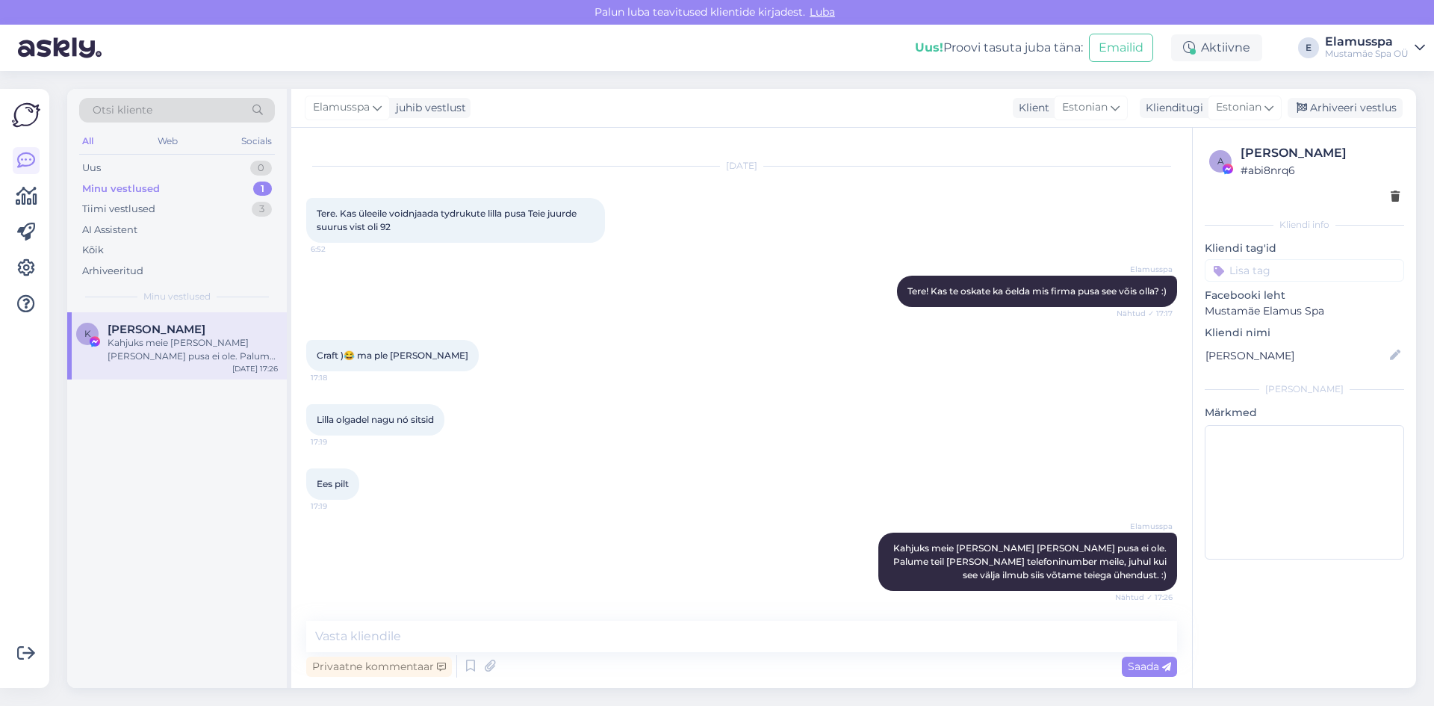
click at [634, 600] on div "Elamusspa Kahjuks meie [PERSON_NAME] [PERSON_NAME] pusa ei ole. Palume teil [PE…" at bounding box center [741, 561] width 871 height 91
click at [261, 167] on div "1" at bounding box center [262, 168] width 19 height 15
click at [177, 340] on div "Kas [PERSON_NAME] saunas mängitakse [PERSON_NAME] muusikat" at bounding box center [193, 349] width 170 height 27
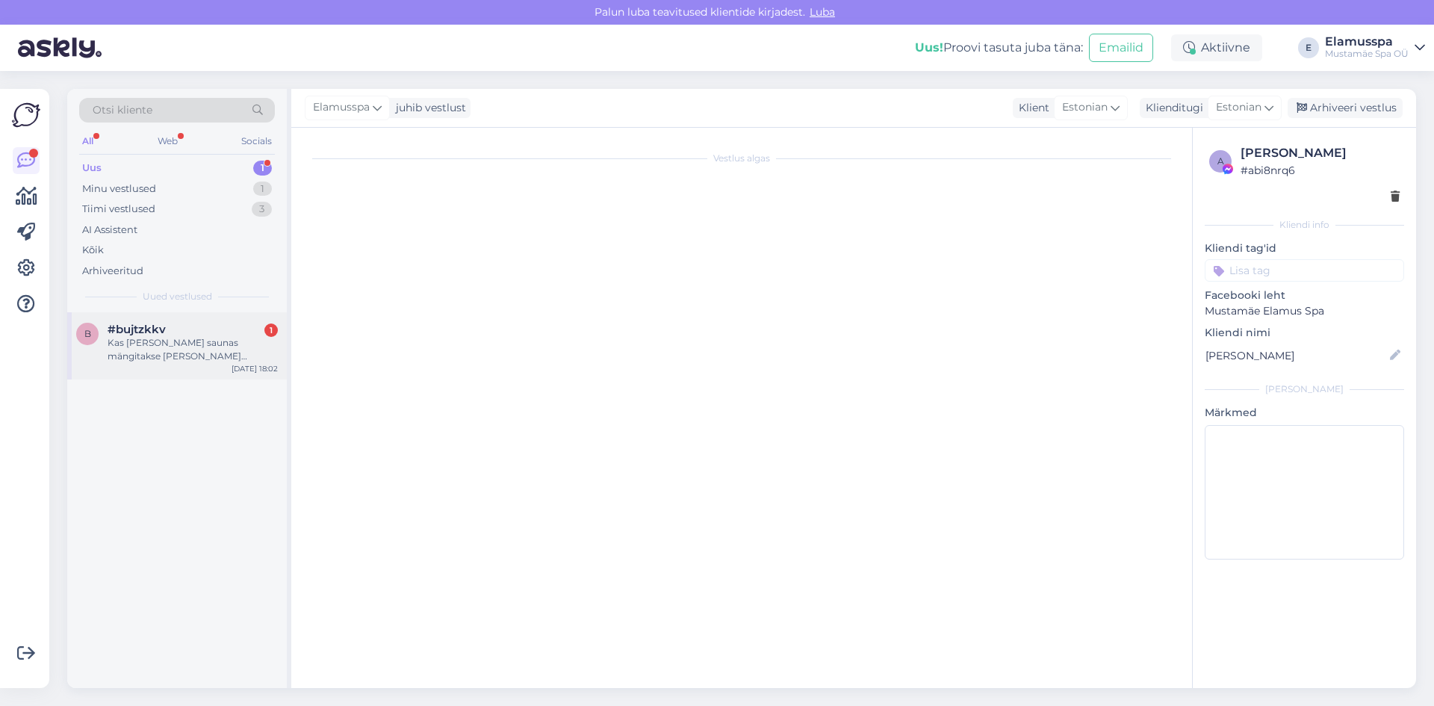
scroll to position [0, 0]
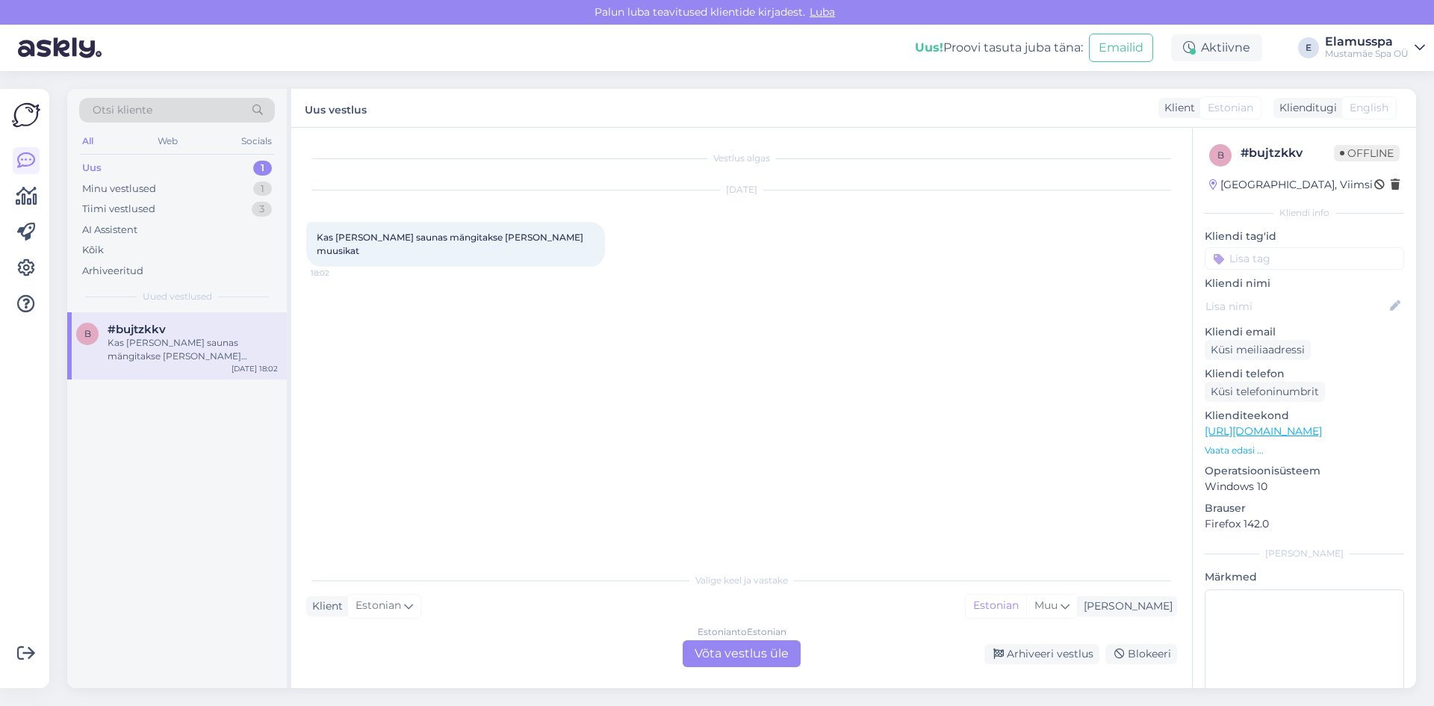
click at [446, 374] on div "Vestlus algas [DATE] Kas [PERSON_NAME] saunas mängitakse [PERSON_NAME] muusikat…" at bounding box center [748, 347] width 885 height 409
